Goal: Information Seeking & Learning: Learn about a topic

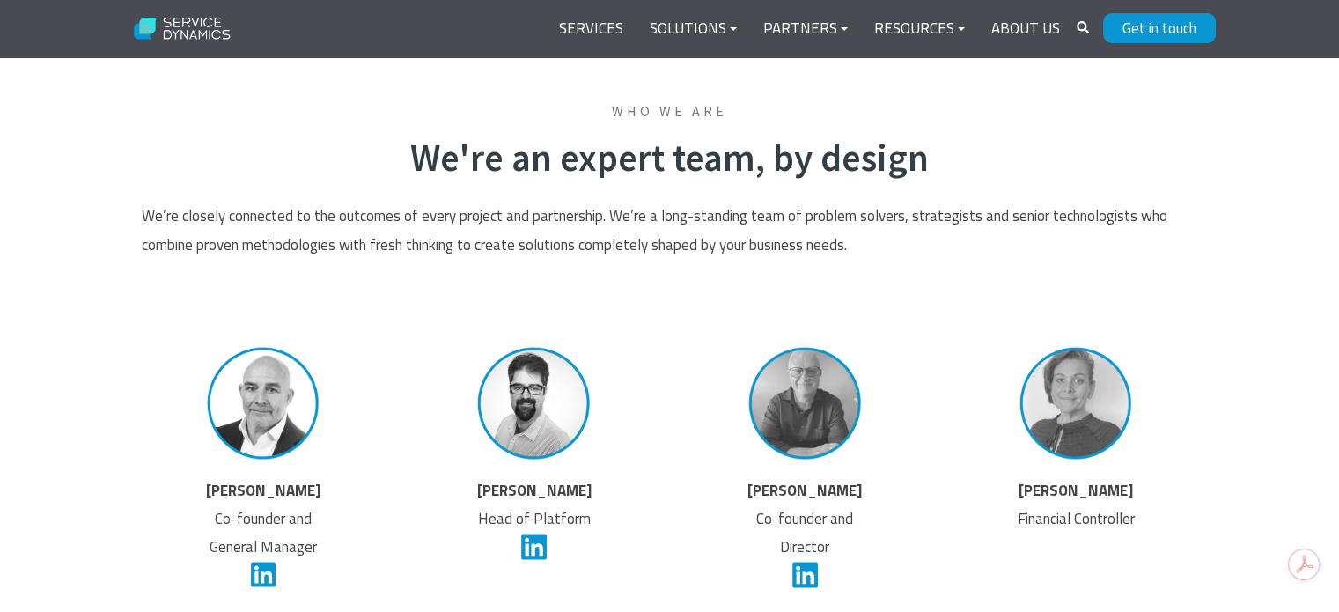
scroll to position [2993, 0]
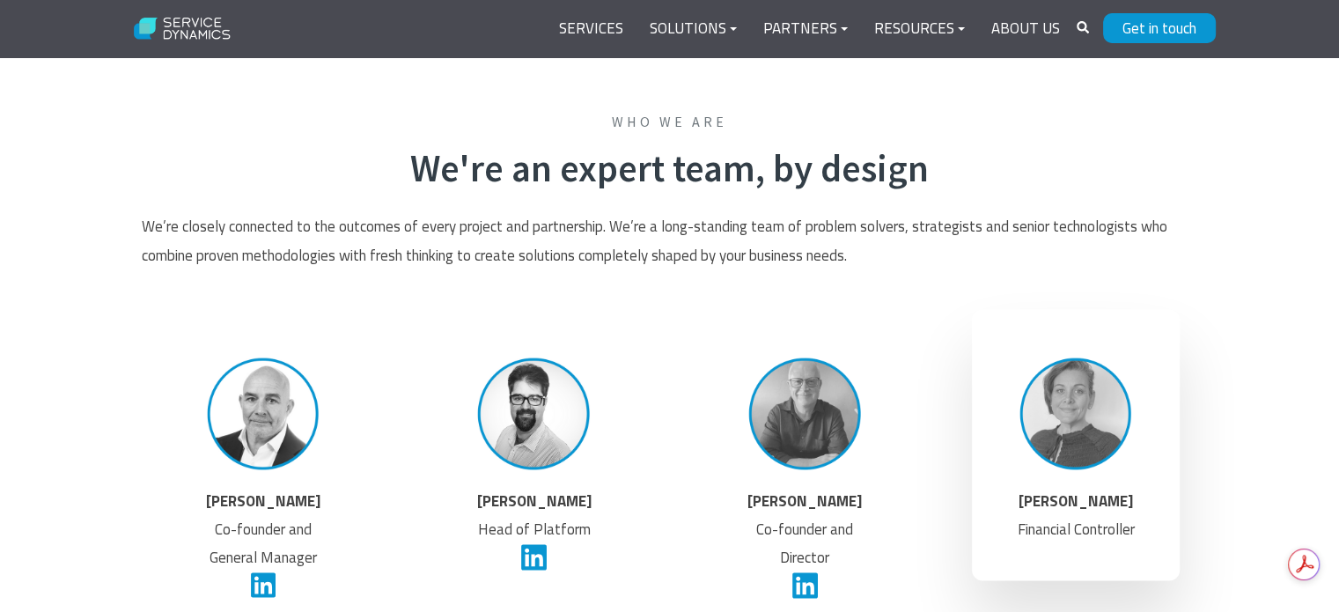
click at [1079, 427] on img at bounding box center [1076, 413] width 133 height 133
click at [1075, 432] on img at bounding box center [1076, 413] width 133 height 133
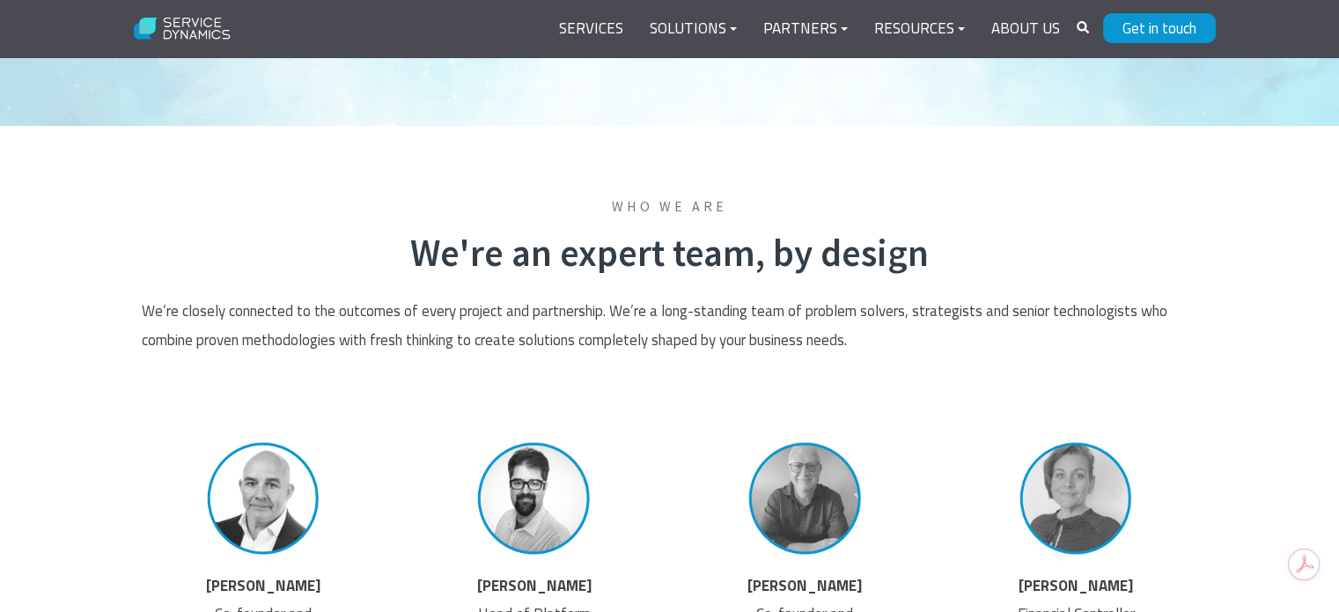
scroll to position [2875, 0]
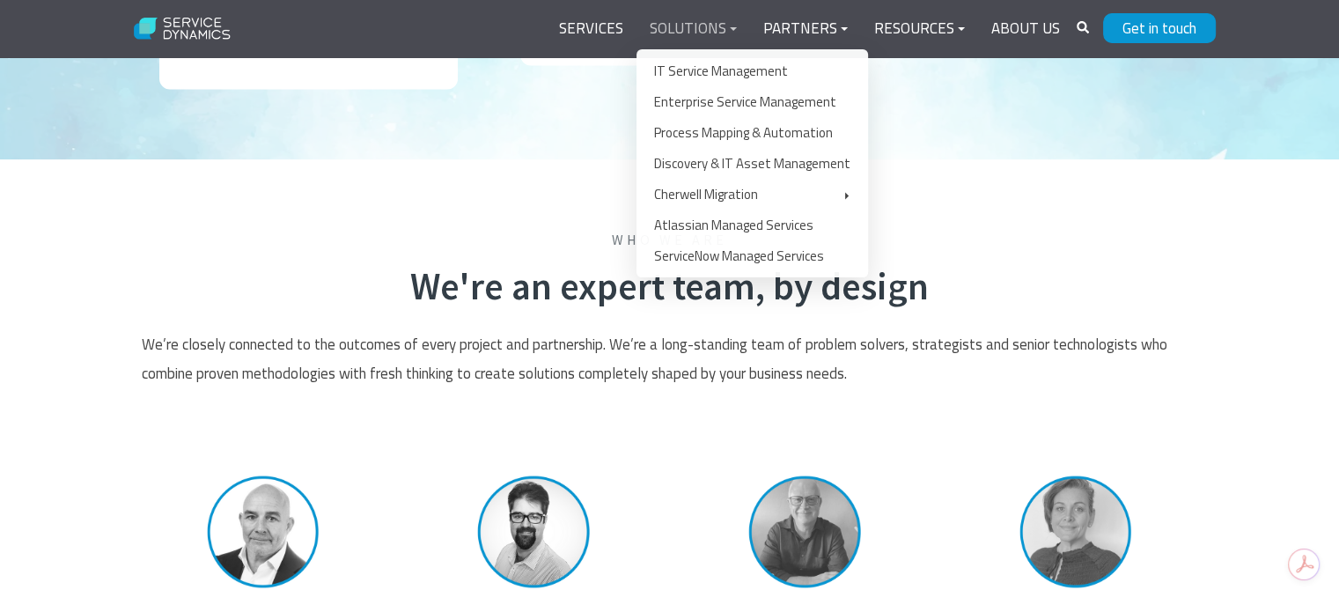
click at [747, 26] on link "Solutions" at bounding box center [693, 29] width 114 height 42
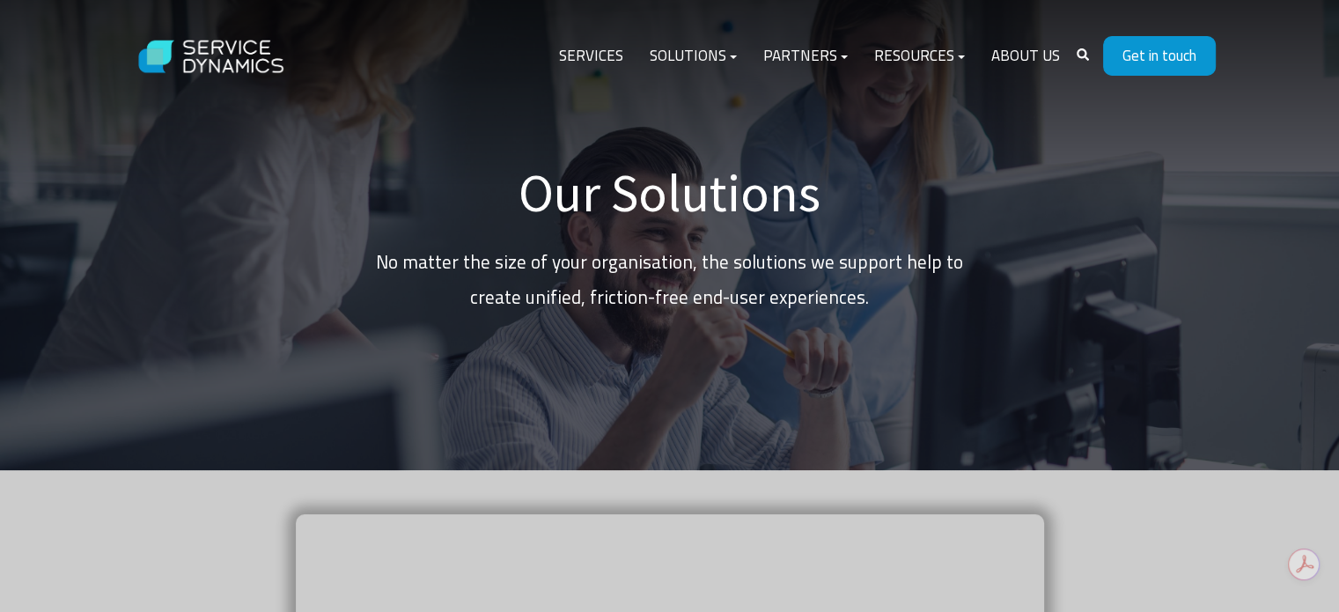
drag, startPoint x: 844, startPoint y: 482, endPoint x: 824, endPoint y: 24, distance: 458.2
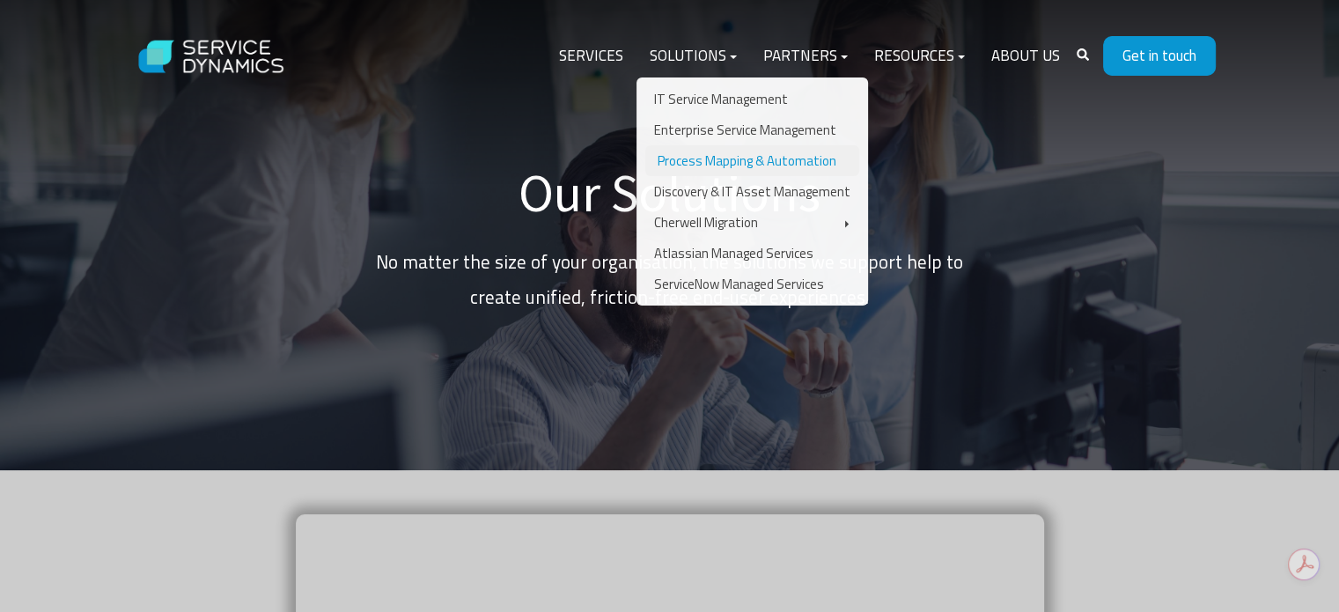
click at [729, 162] on link "Process Mapping & Automation" at bounding box center [752, 160] width 214 height 31
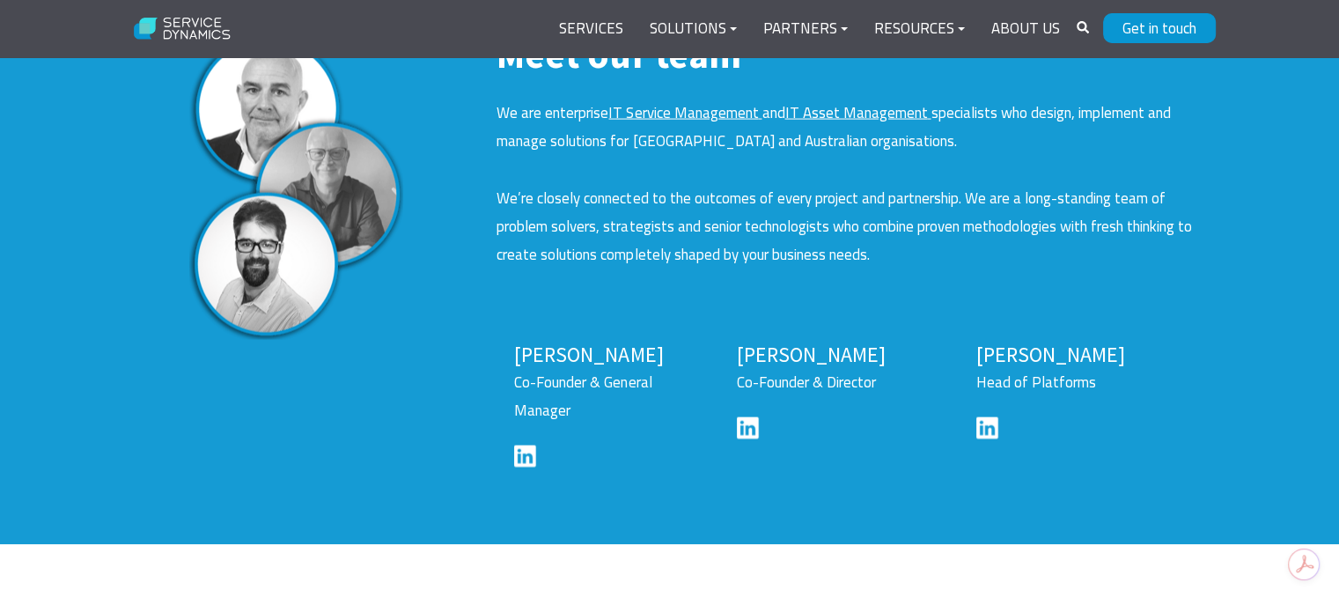
scroll to position [4049, 0]
